Goal: Task Accomplishment & Management: Use online tool/utility

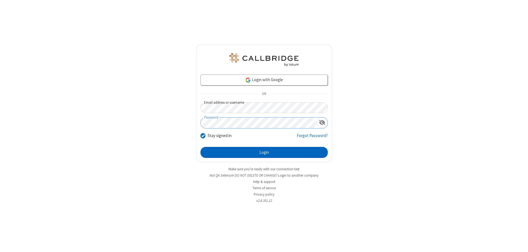
click at [264, 152] on button "Login" at bounding box center [264, 152] width 127 height 11
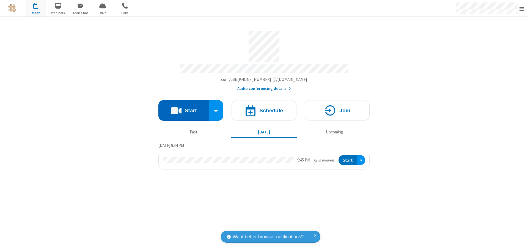
click at [184, 108] on button "Start" at bounding box center [183, 110] width 51 height 21
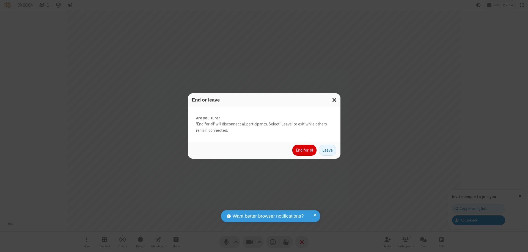
click at [305, 150] on button "End for all" at bounding box center [304, 150] width 24 height 11
